Goal: Task Accomplishment & Management: Manage account settings

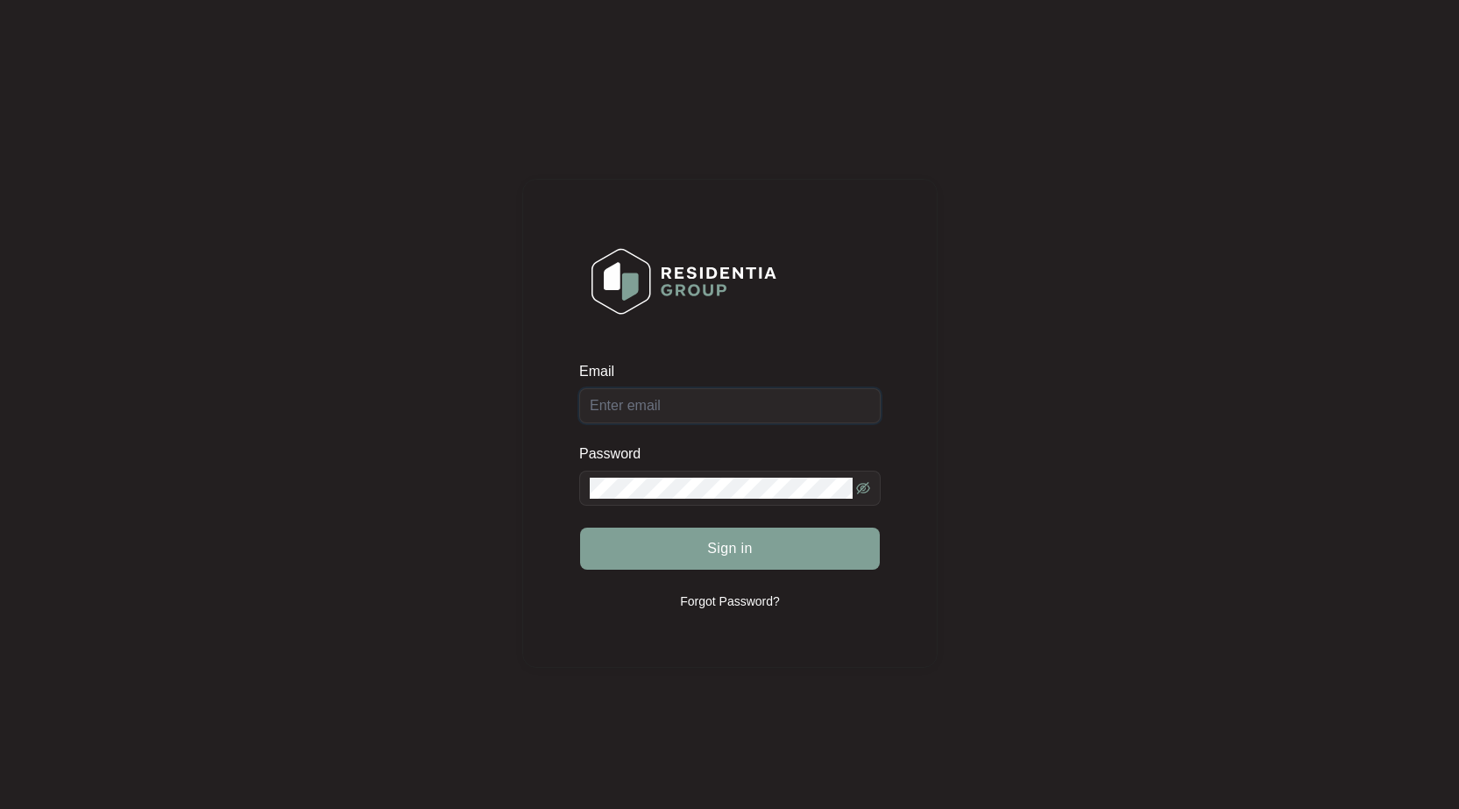
click at [710, 393] on input "Email" at bounding box center [730, 405] width 302 height 35
type input "[EMAIL_ADDRESS][DOMAIN_NAME]"
click at [580, 528] on button "Sign in" at bounding box center [730, 549] width 300 height 42
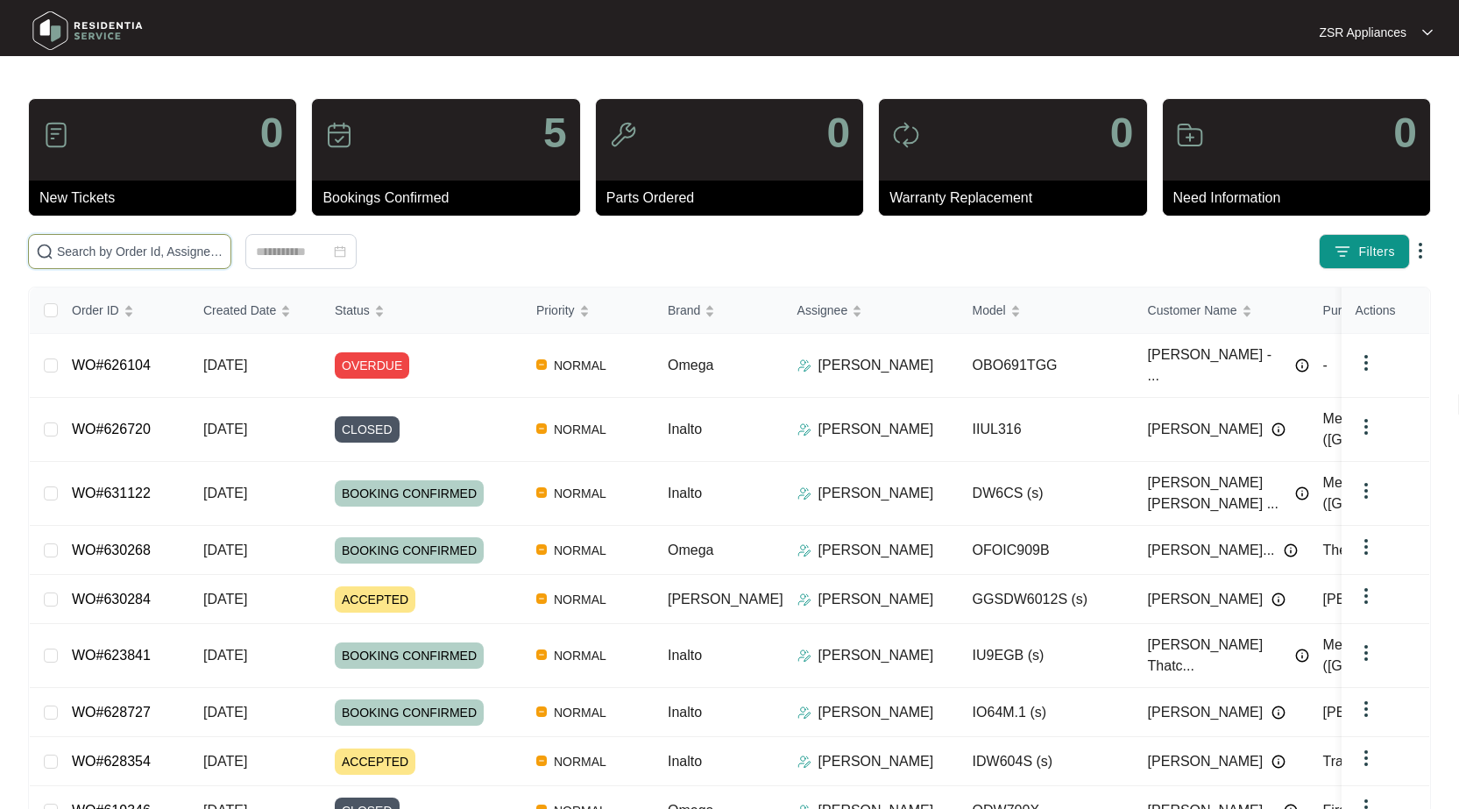
click at [153, 242] on input "text" at bounding box center [140, 251] width 167 height 19
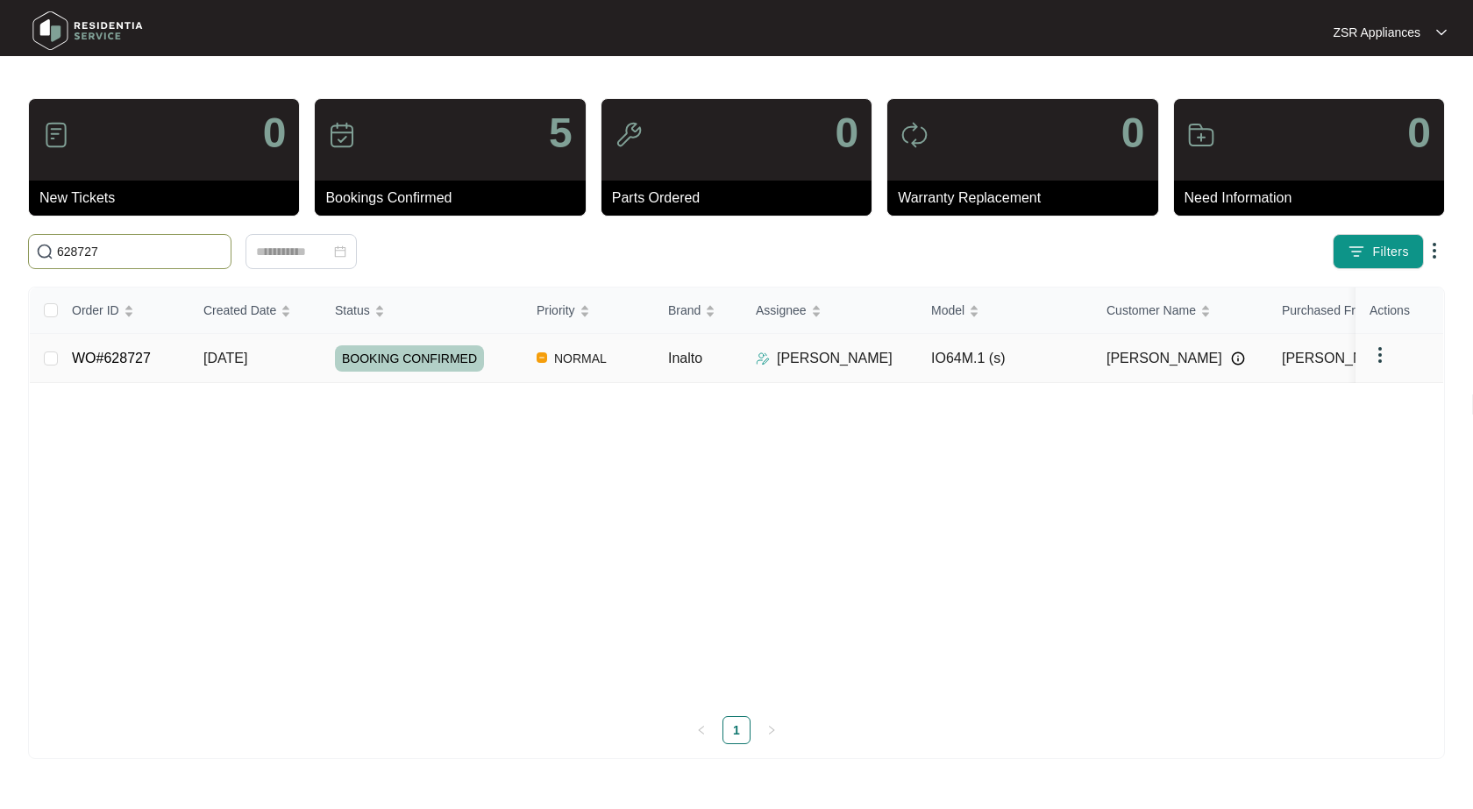
type input "628727"
click at [114, 353] on link "WO#628727" at bounding box center [111, 358] width 79 height 15
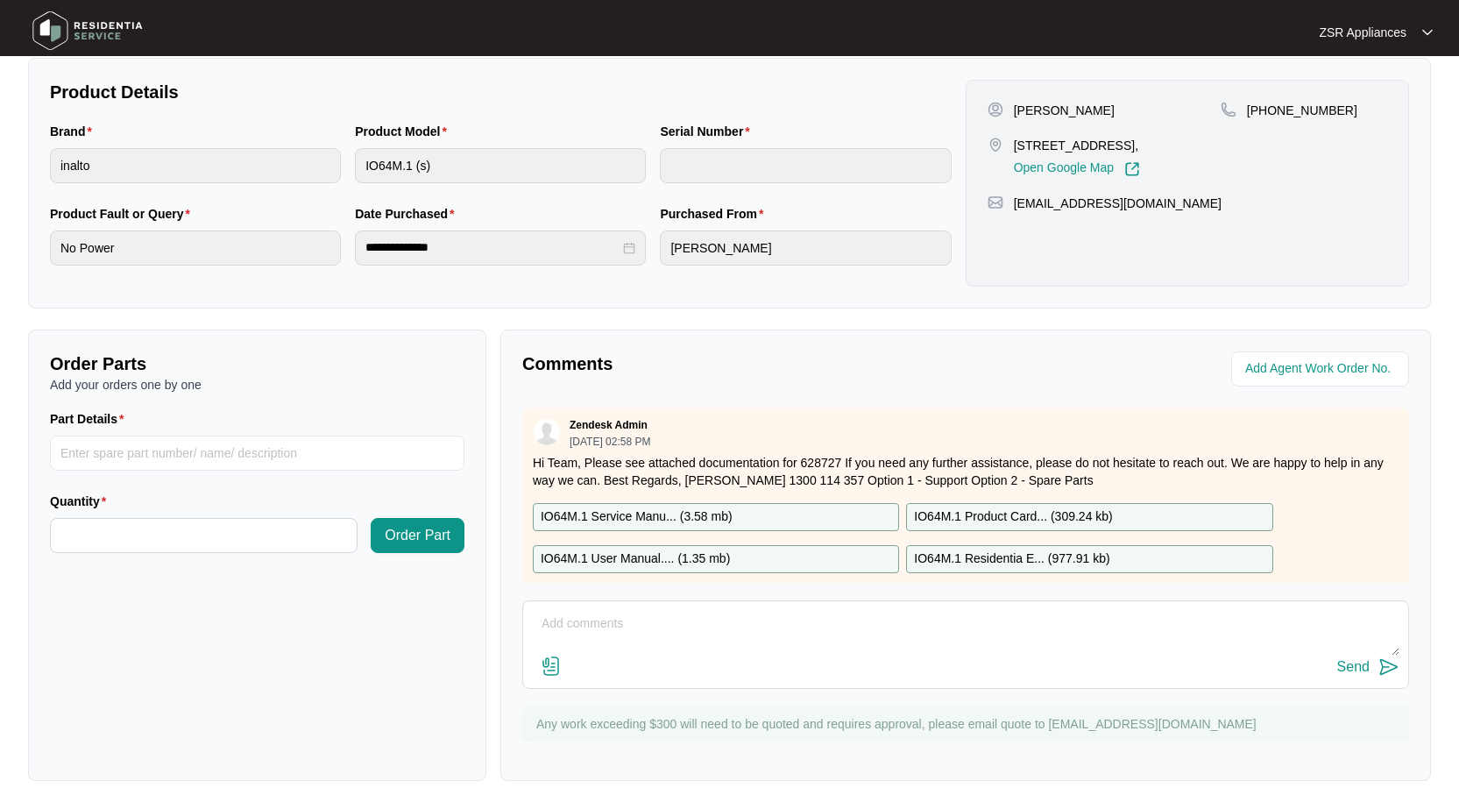
scroll to position [354, 0]
click at [851, 628] on textarea at bounding box center [966, 633] width 868 height 46
type textarea "Please note. Unit was an IO605MB, not a IO64M.1(s)"
click at [1349, 672] on div "Send" at bounding box center [1354, 667] width 32 height 16
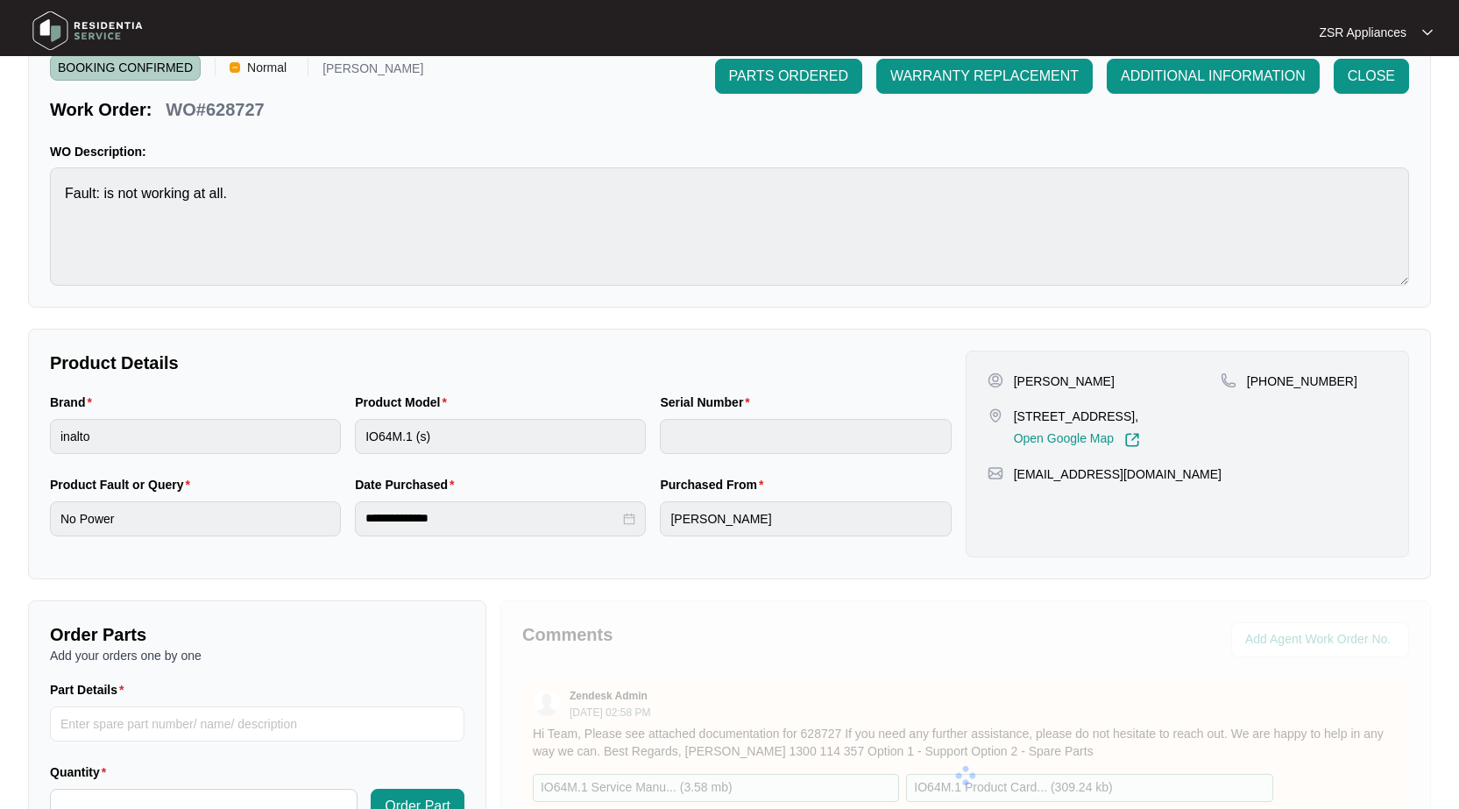
scroll to position [0, 0]
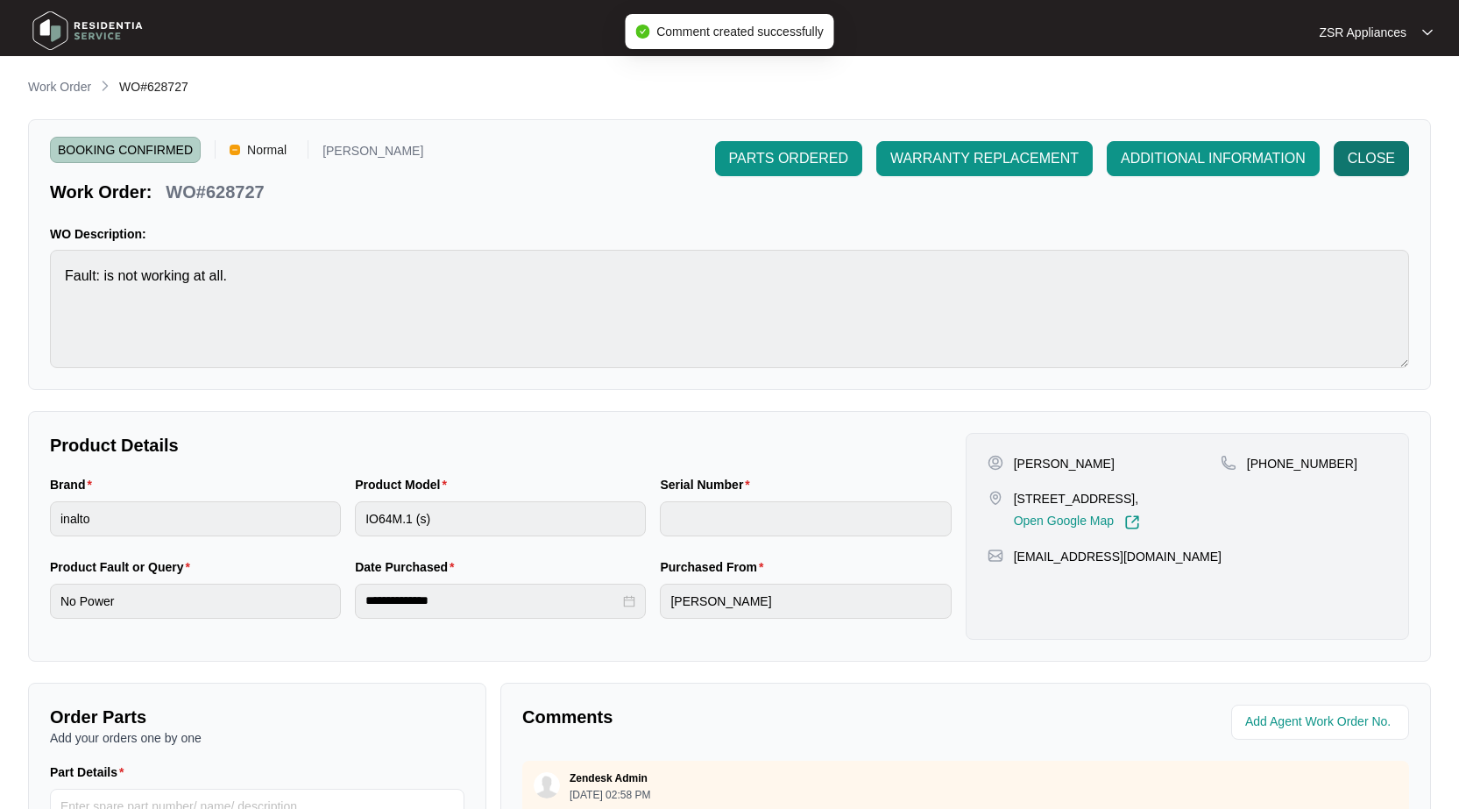
click at [1405, 171] on button "CLOSE" at bounding box center [1371, 158] width 75 height 35
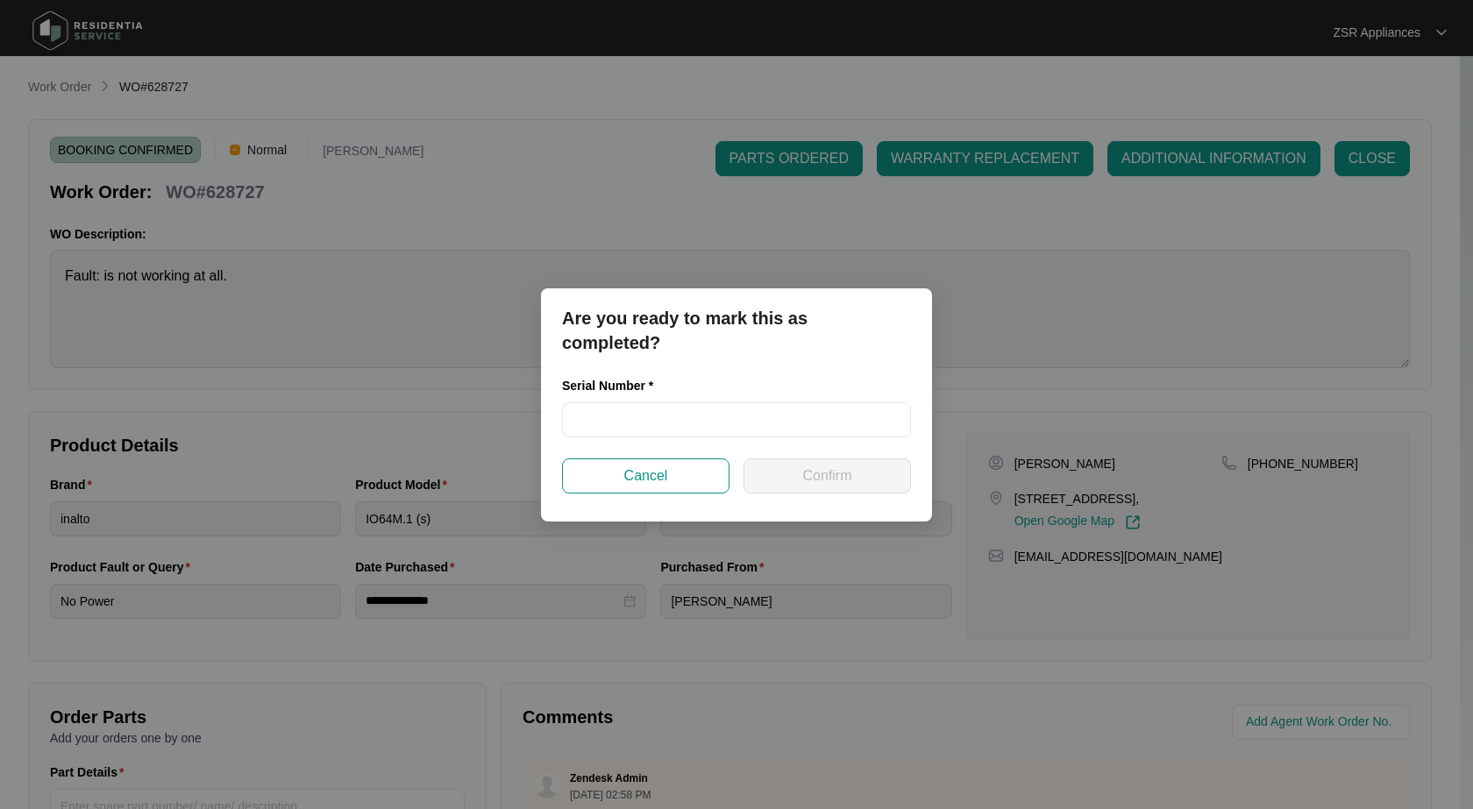
click at [652, 439] on div "Serial Number *" at bounding box center [736, 417] width 363 height 82
click at [660, 428] on input "text" at bounding box center [736, 419] width 349 height 35
paste input "2023170038"
type input "2023170038"
click at [785, 473] on button "Confirm" at bounding box center [826, 475] width 167 height 35
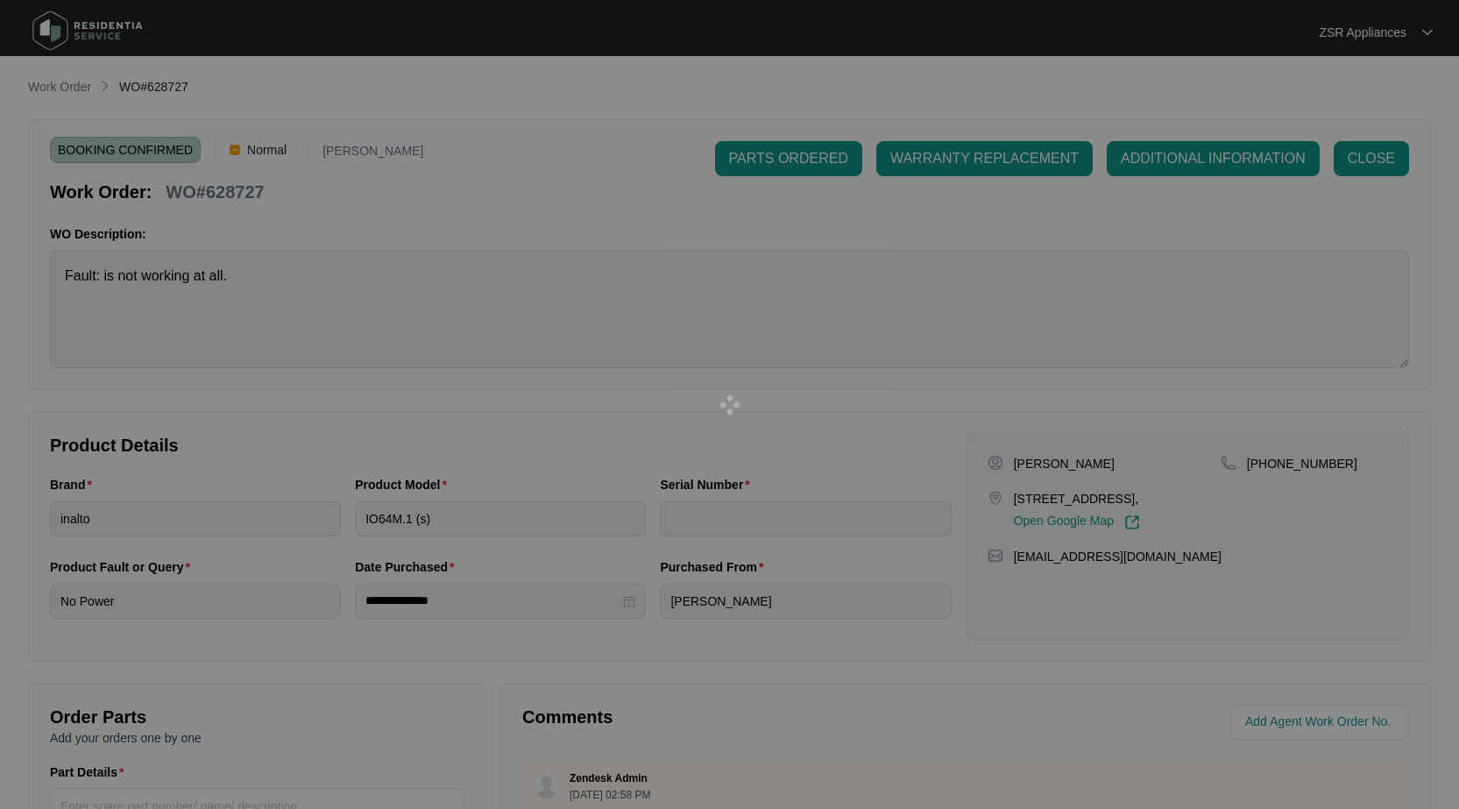
type input "2023170038"
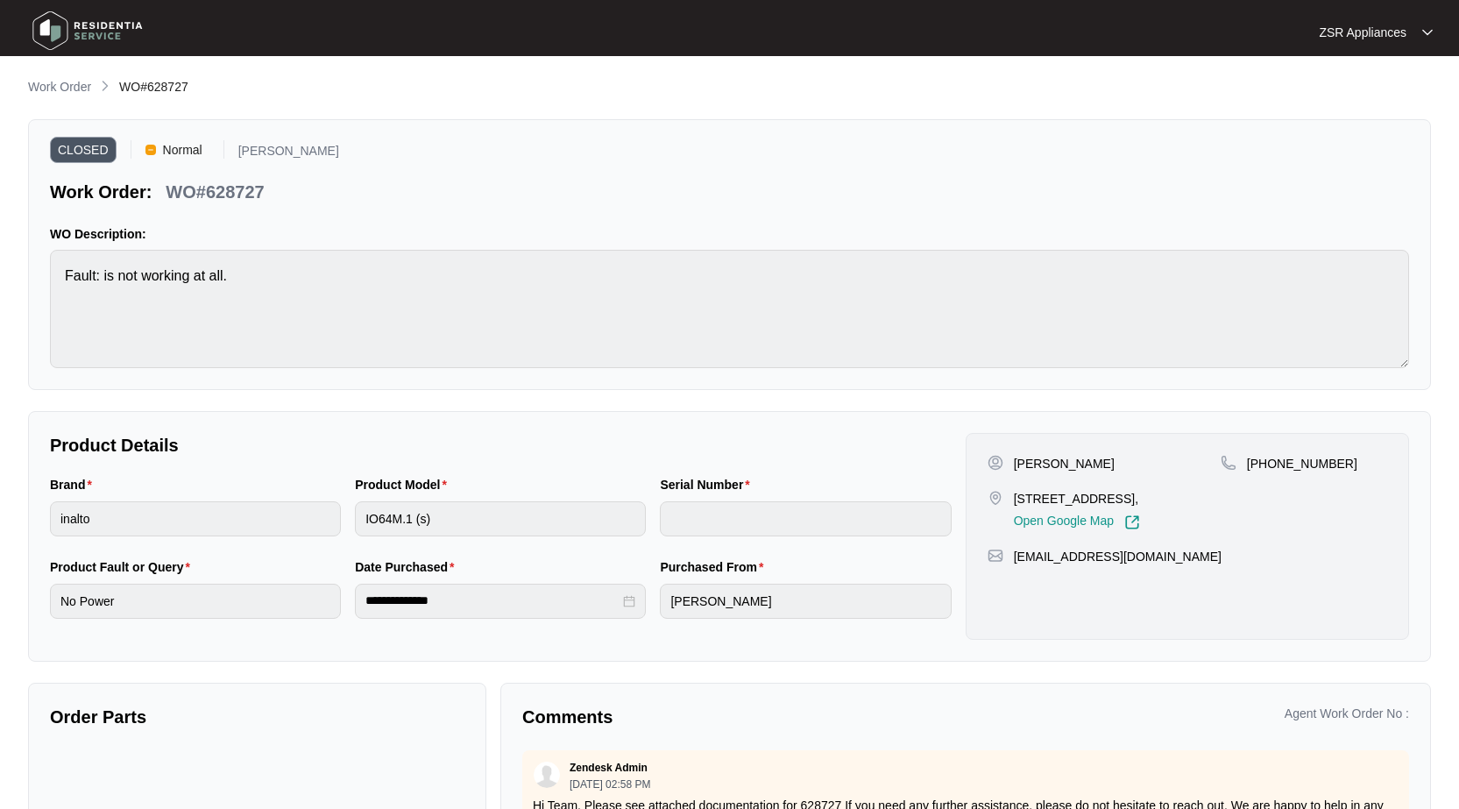
click at [26, 100] on main "**********" at bounding box center [729, 488] width 1459 height 976
click at [30, 96] on link "Work Order" at bounding box center [60, 87] width 70 height 19
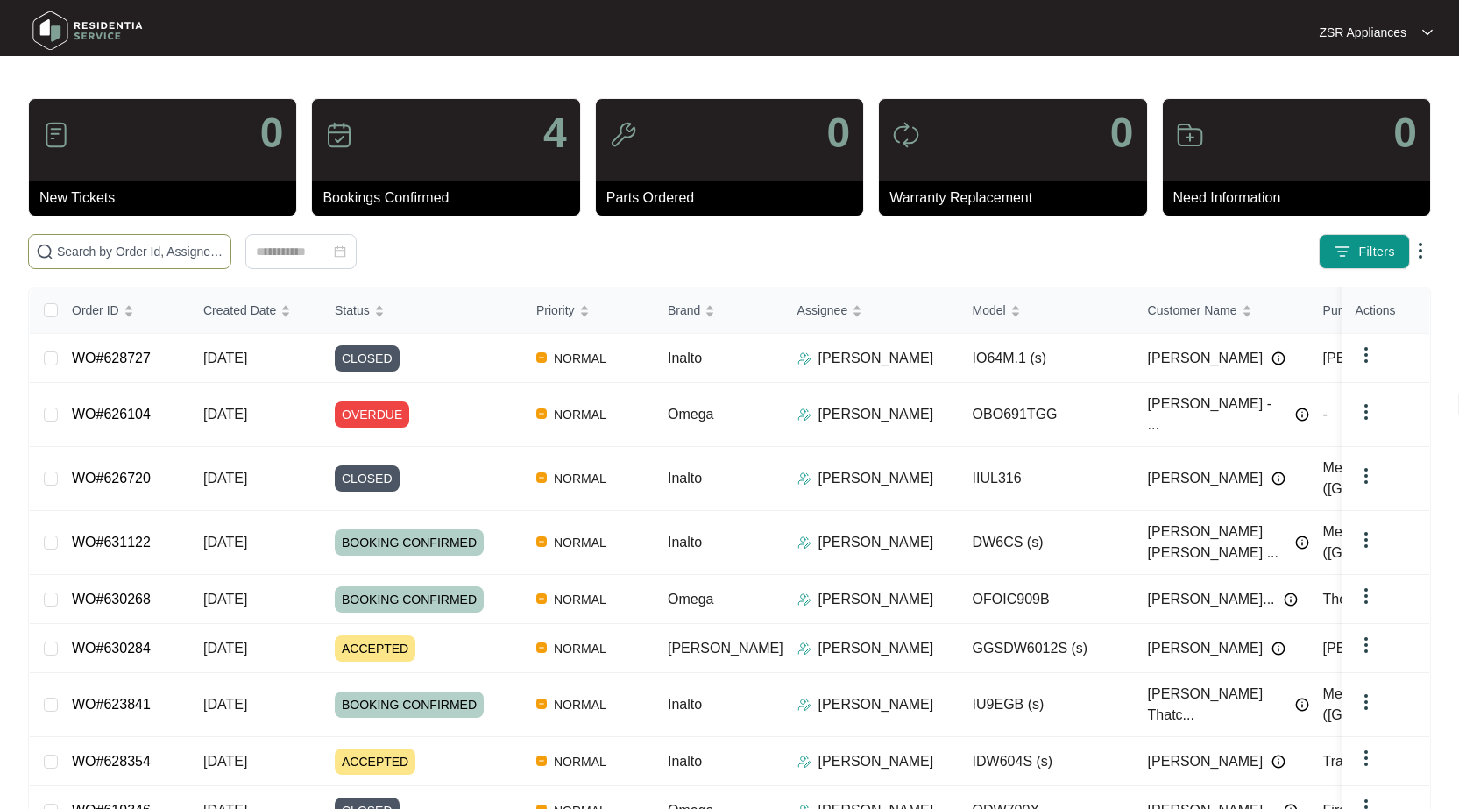
click at [173, 251] on input "text" at bounding box center [140, 251] width 167 height 19
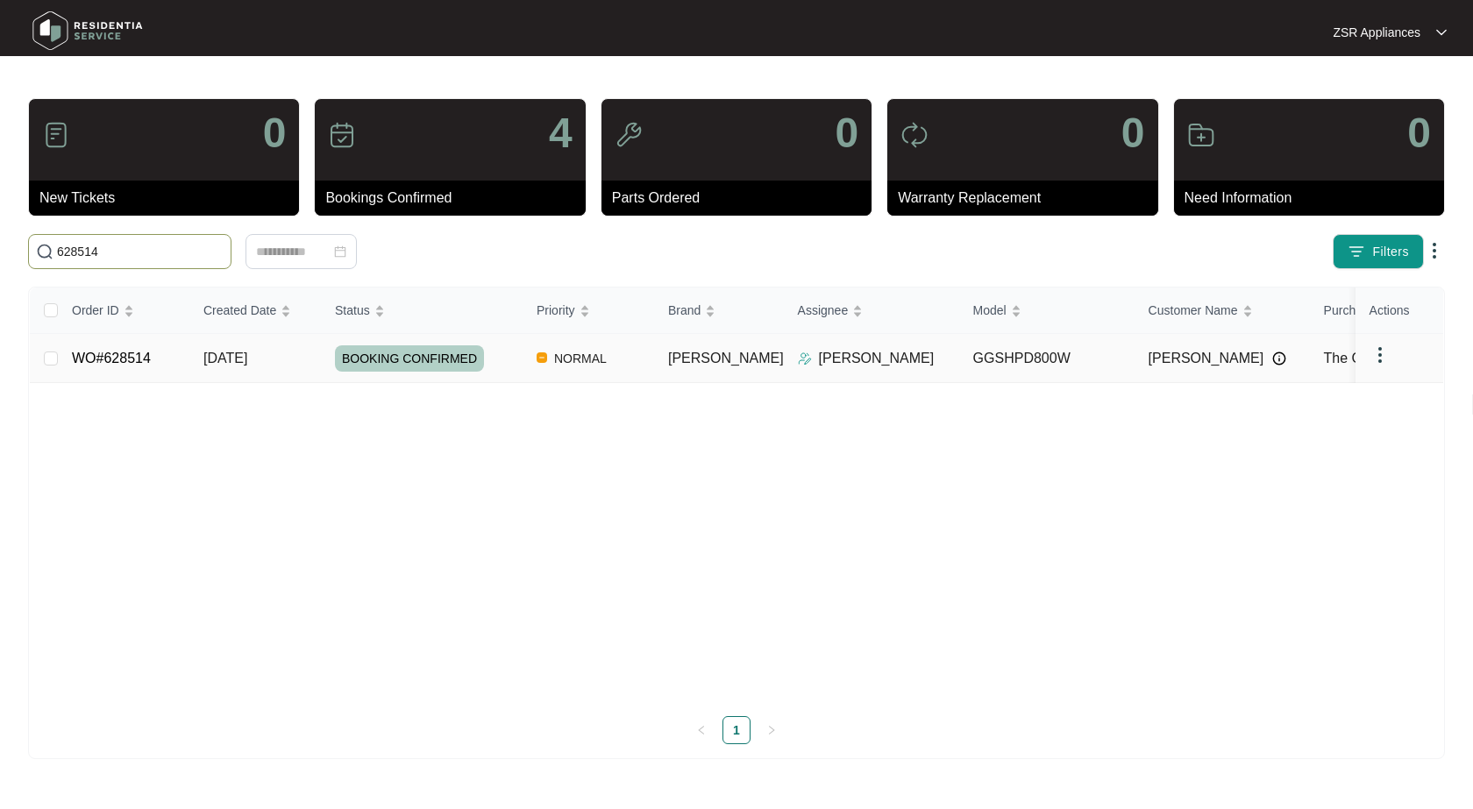
type input "628514"
click at [129, 363] on link "WO#628514" at bounding box center [111, 358] width 79 height 15
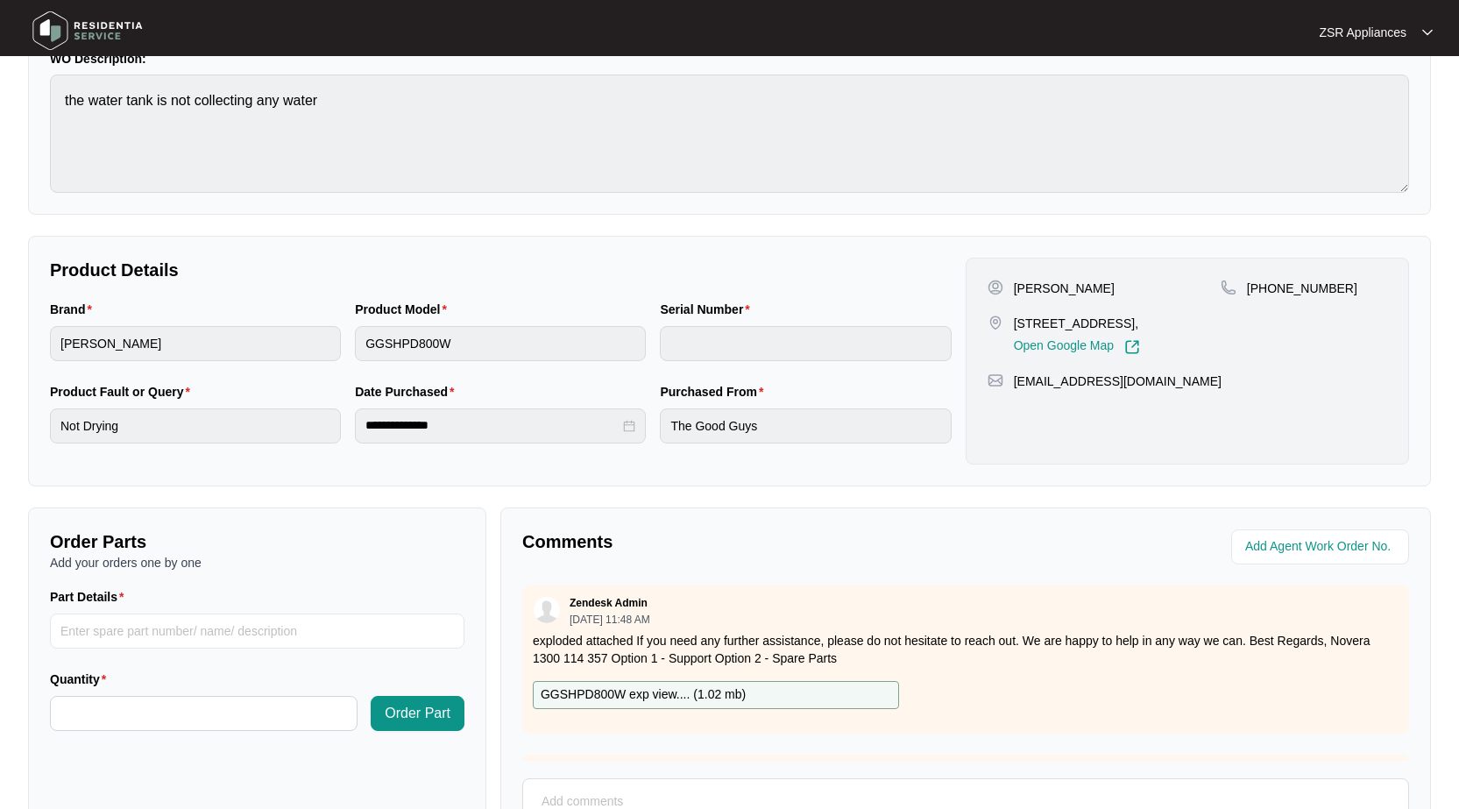
scroll to position [351, 0]
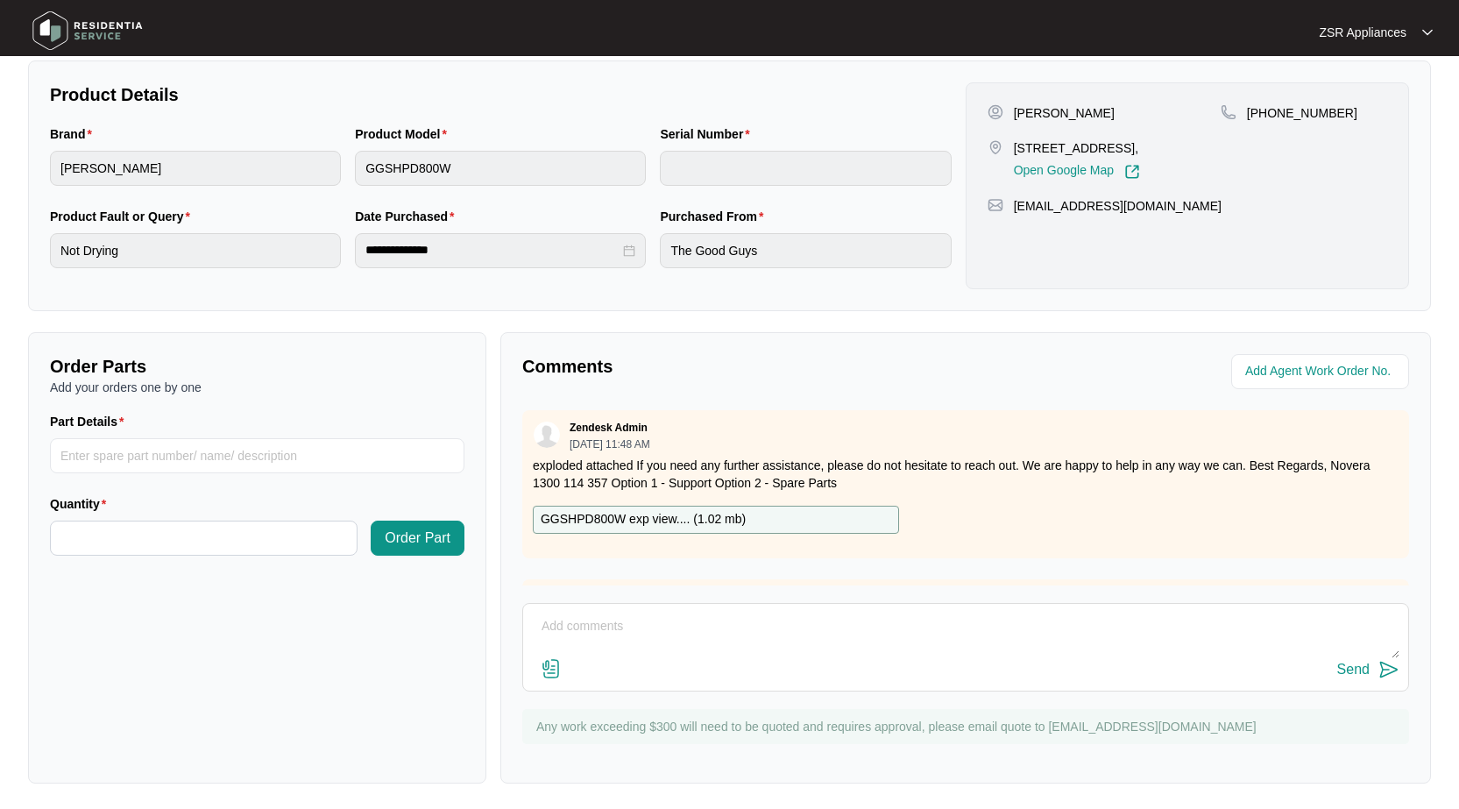
click at [785, 614] on textarea at bounding box center [966, 636] width 868 height 46
paste textarea "Unit not collecting water in tank Tested pump - Unit pumping OK to water contai…"
type textarea "Unit not collecting water in tank Tested pump - Unit pumping OK to water contai…"
click at [1350, 669] on div "Send" at bounding box center [1354, 670] width 32 height 16
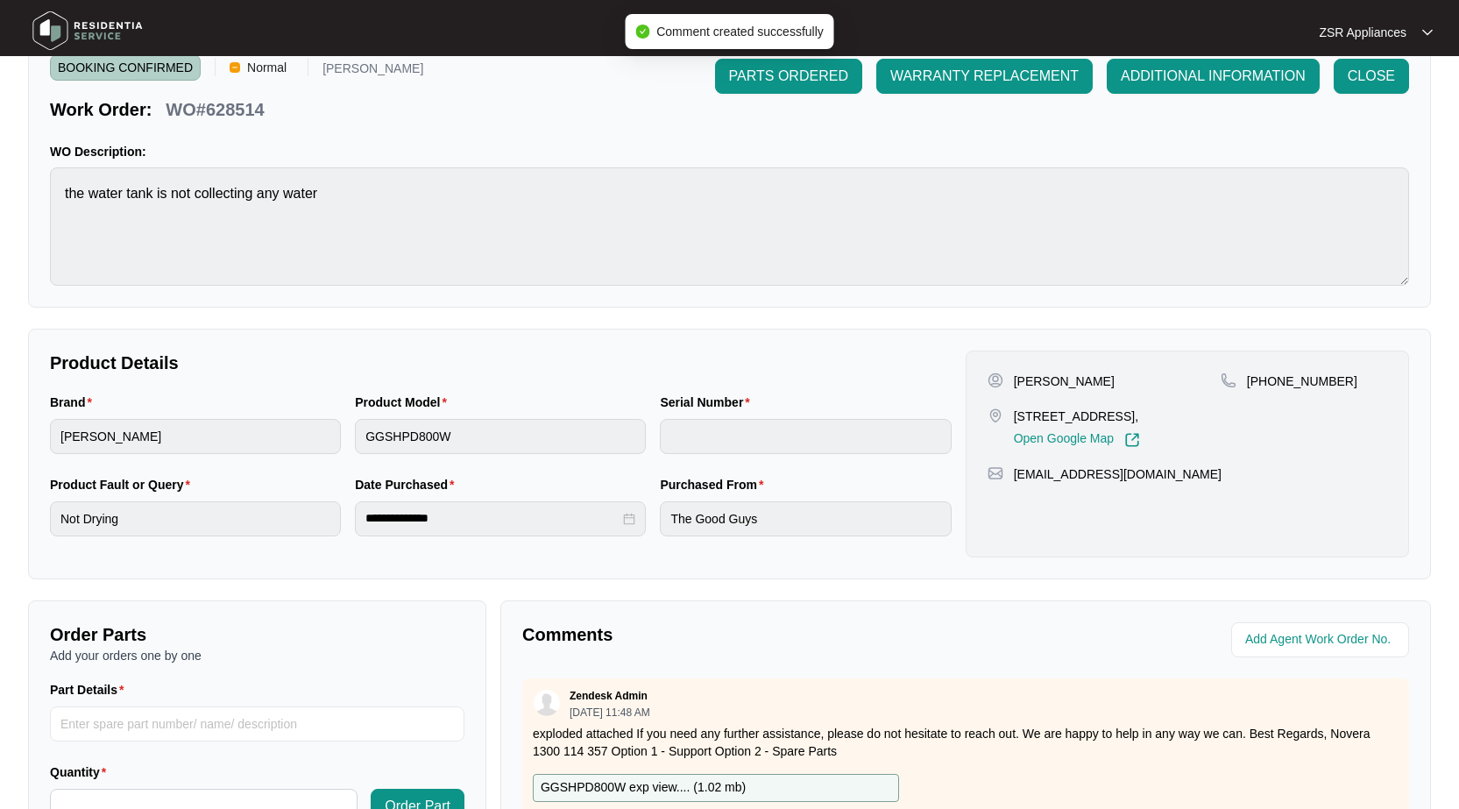
scroll to position [0, 0]
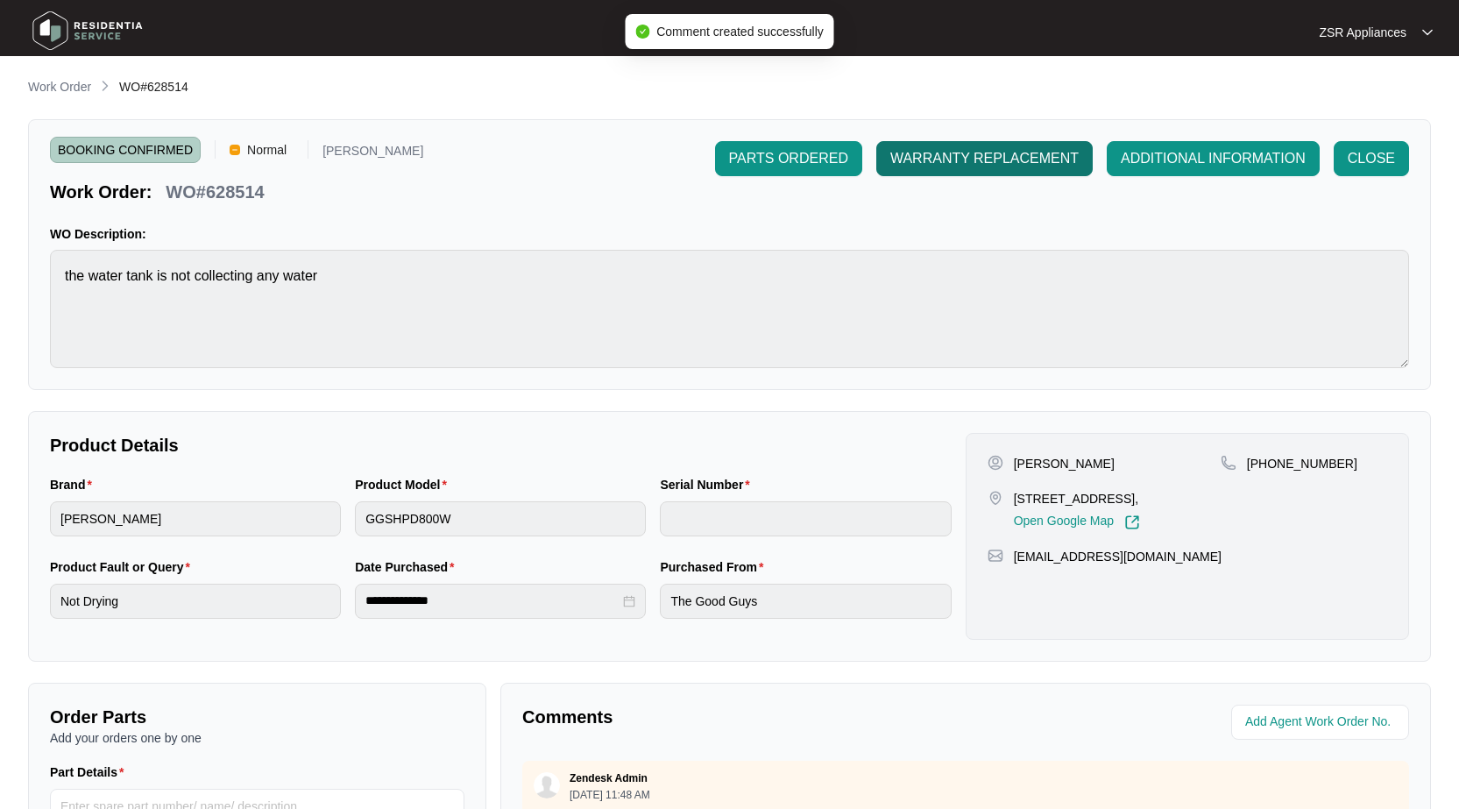
click at [954, 168] on span "WARRANTY REPLACEMENT" at bounding box center [985, 158] width 188 height 21
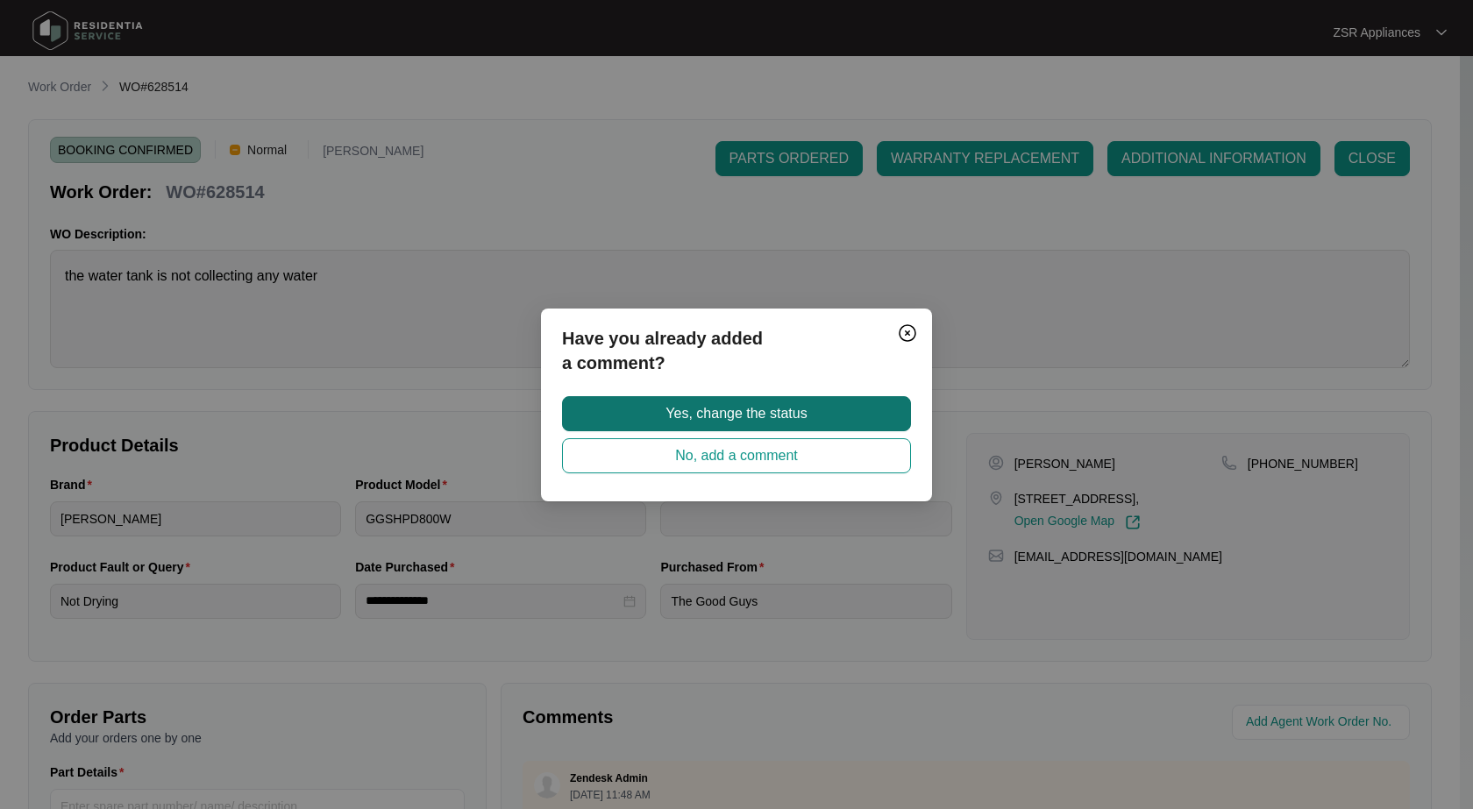
click at [763, 399] on button "Yes, change the status" at bounding box center [736, 413] width 349 height 35
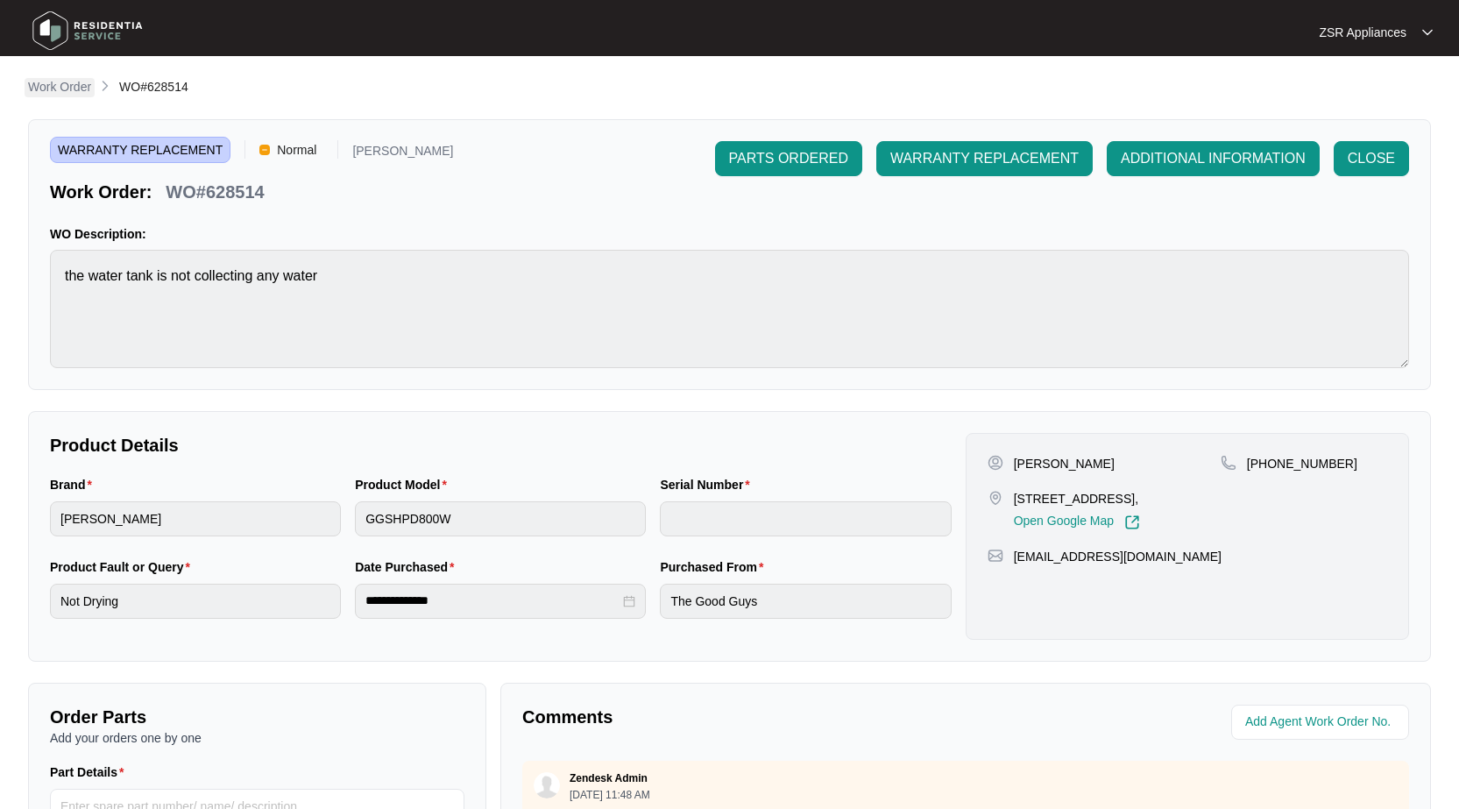
click at [65, 87] on p "Work Order" at bounding box center [59, 87] width 63 height 18
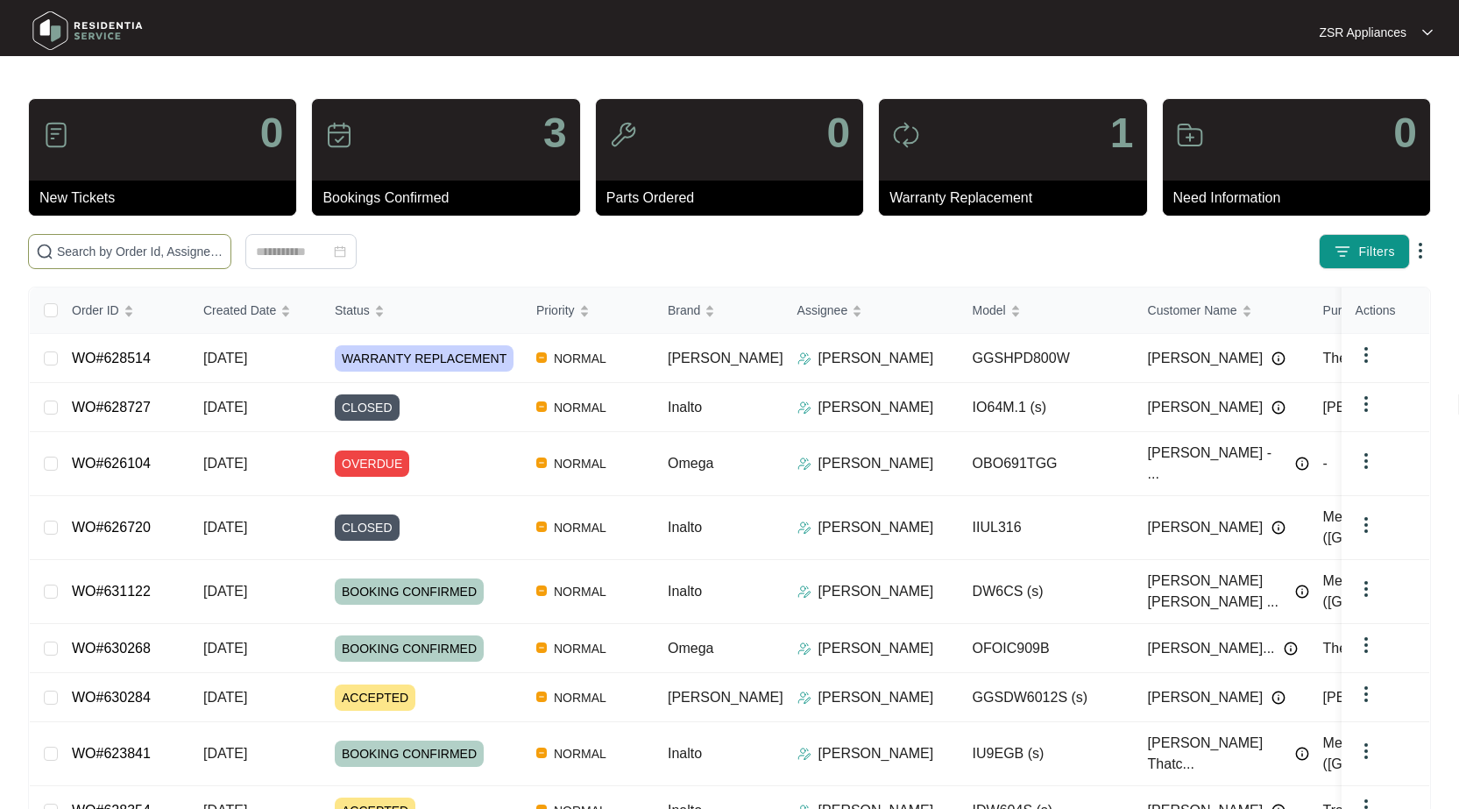
click at [138, 256] on input "text" at bounding box center [140, 251] width 167 height 19
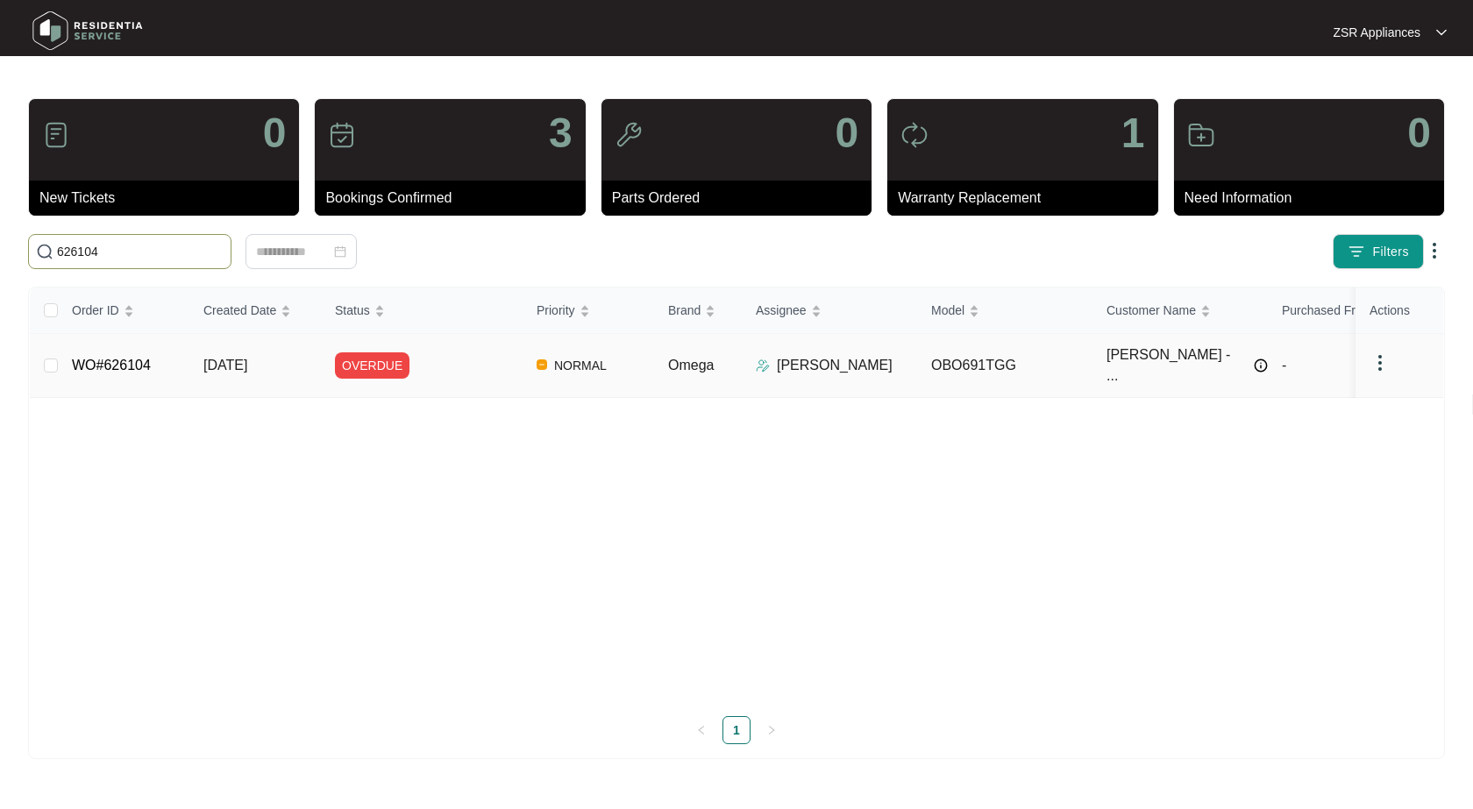
type input "626104"
click at [128, 358] on link "WO#626104" at bounding box center [111, 365] width 79 height 15
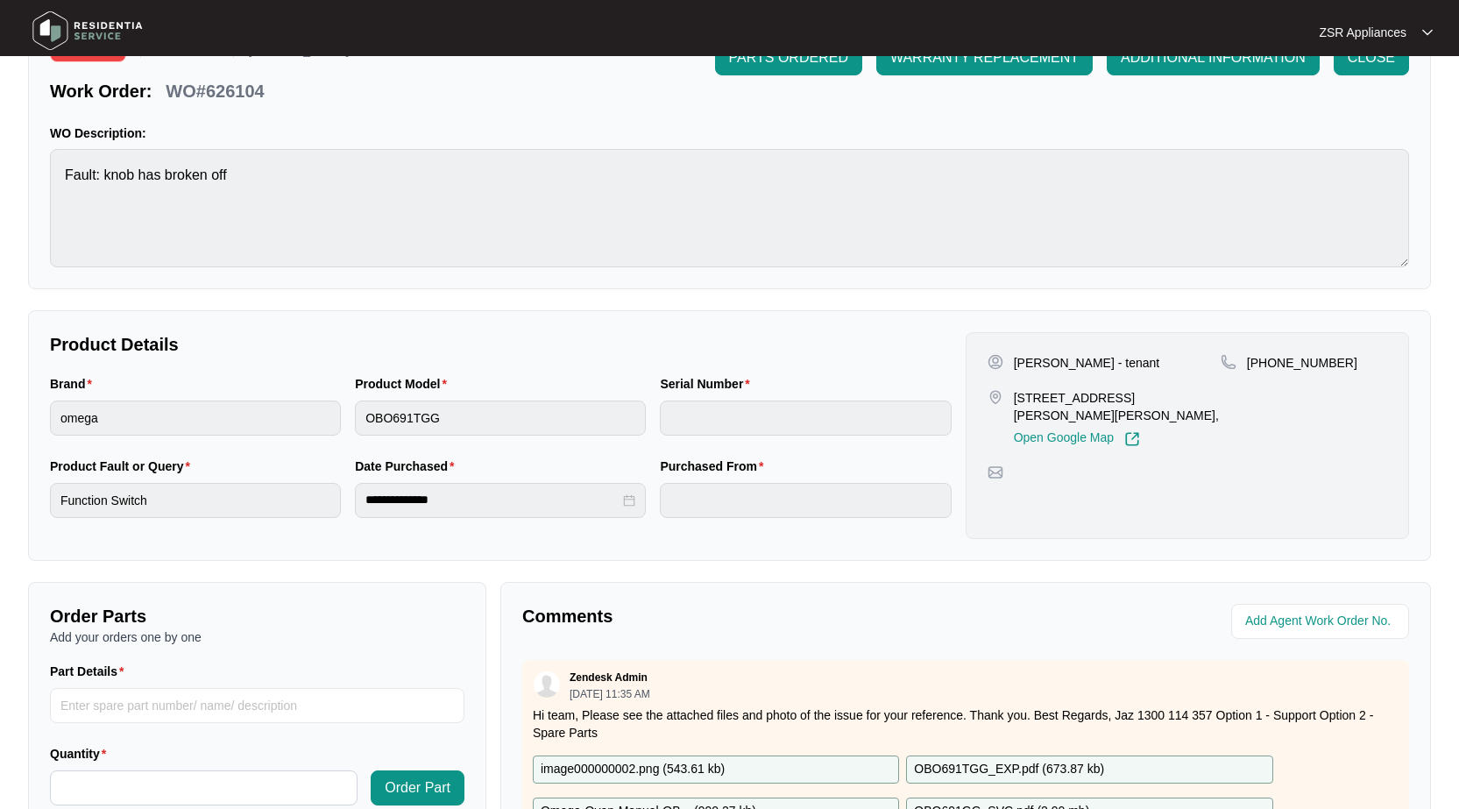
scroll to position [351, 0]
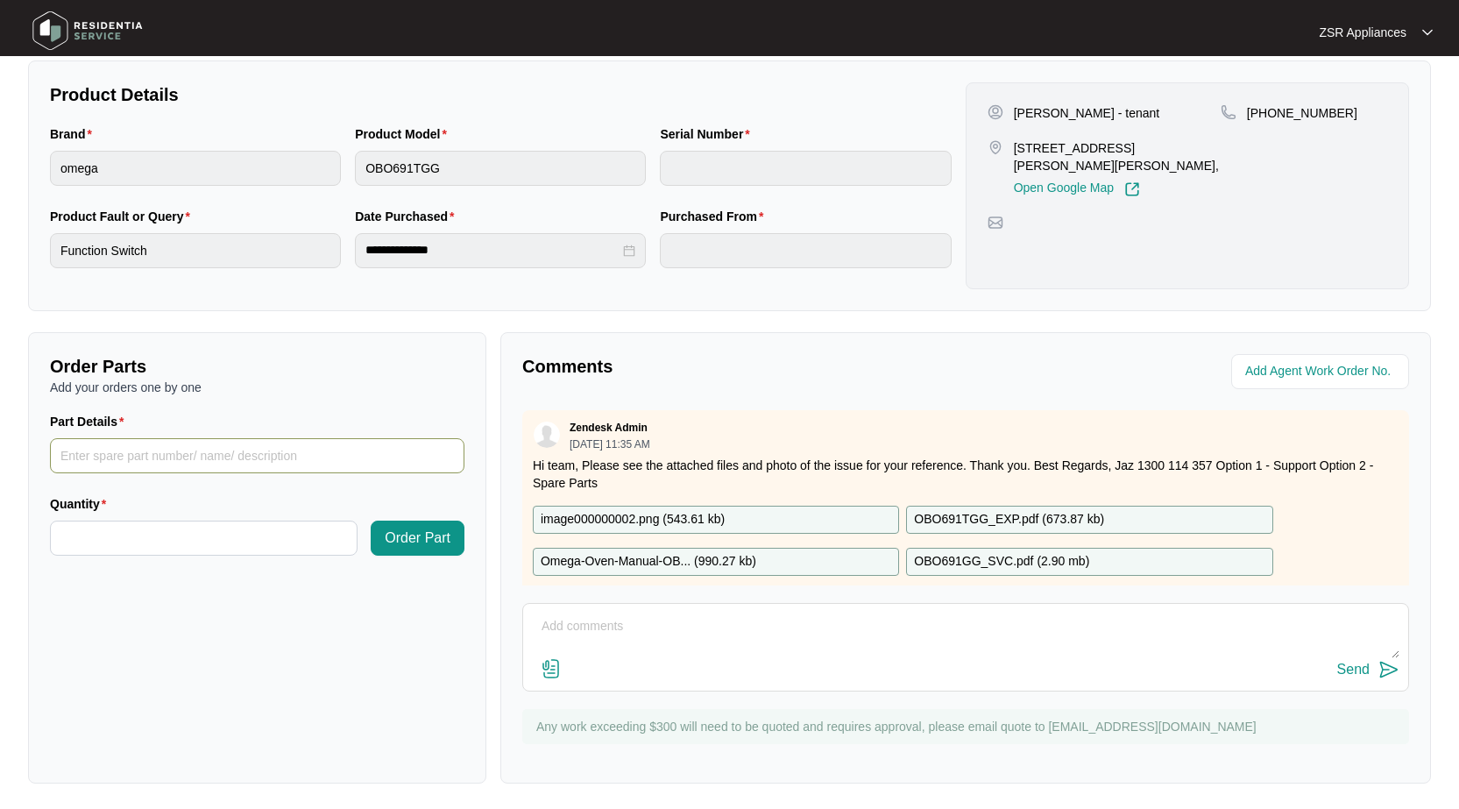
click at [191, 444] on input "Part Details" at bounding box center [257, 455] width 415 height 35
type input "SP19020 Function Switch"
type input "*"
click at [417, 532] on span "Order Part" at bounding box center [418, 538] width 66 height 21
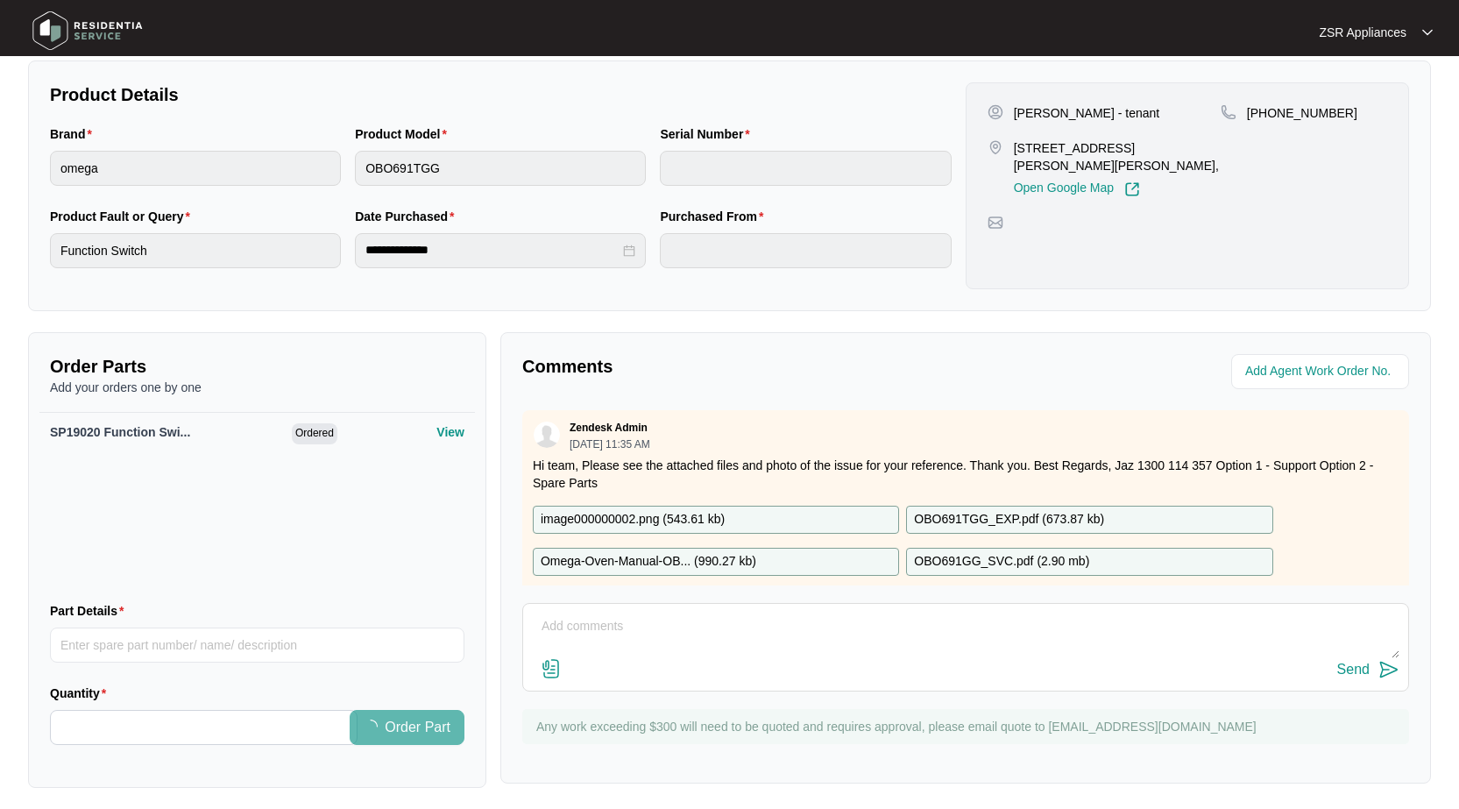
click at [695, 625] on textarea at bounding box center [966, 636] width 868 height 46
type textarea "HI guys We will require another function switch as when the tech went to use th…"
click at [1367, 675] on div "Send" at bounding box center [1354, 670] width 32 height 16
